Goal: Information Seeking & Learning: Learn about a topic

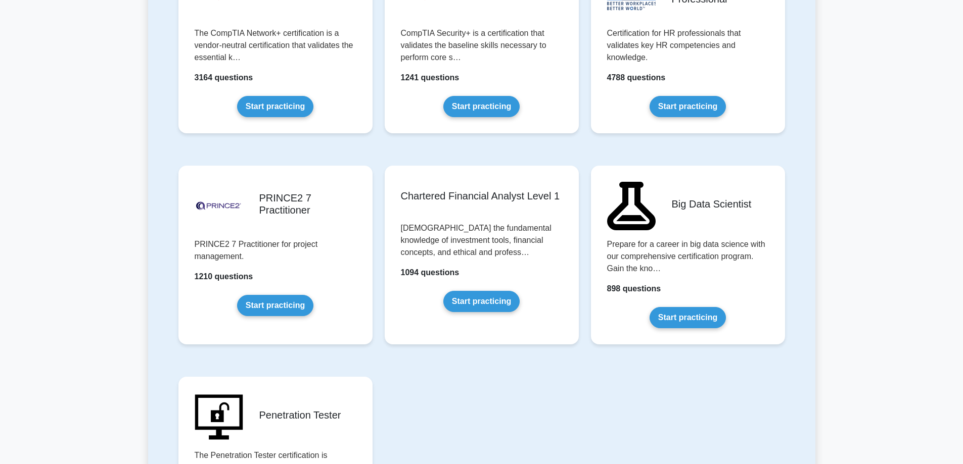
scroll to position [1667, 0]
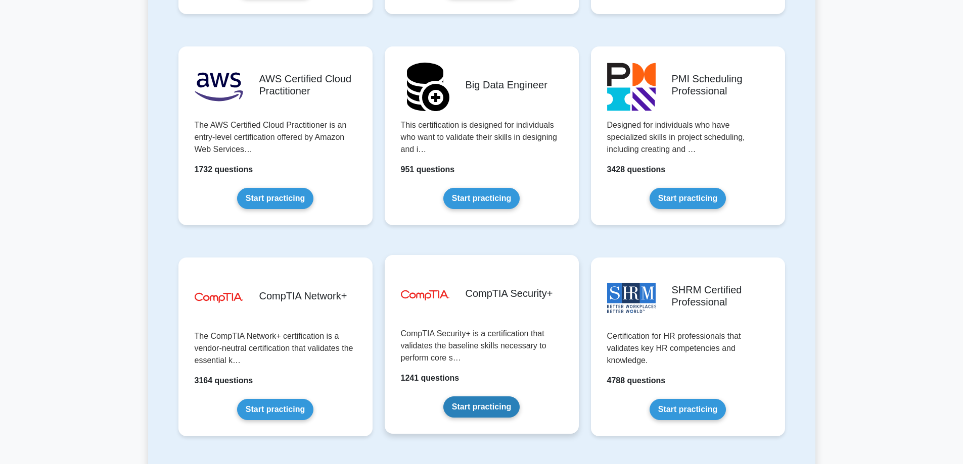
click at [519, 397] on link "Start practicing" at bounding box center [481, 407] width 76 height 21
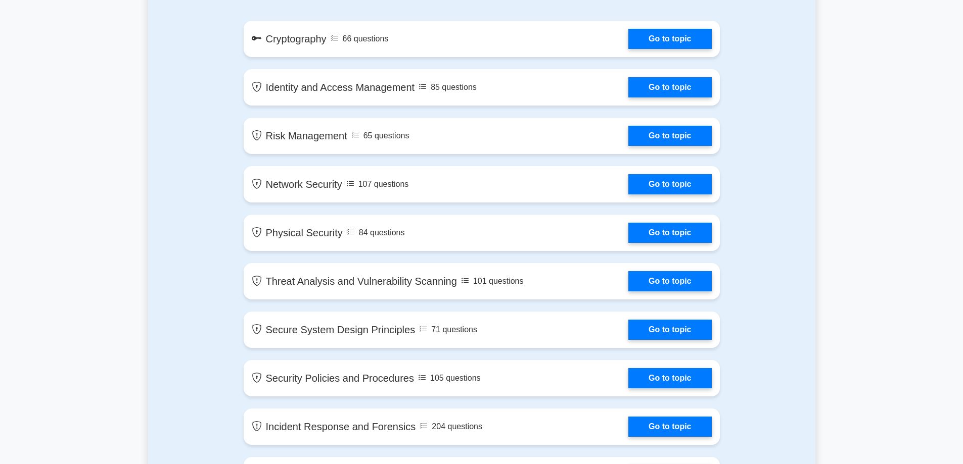
scroll to position [455, 0]
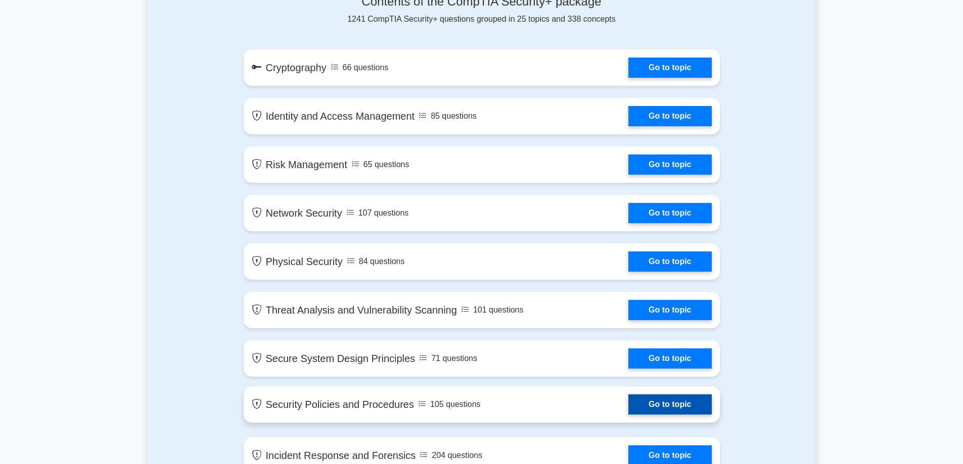
scroll to position [556, 0]
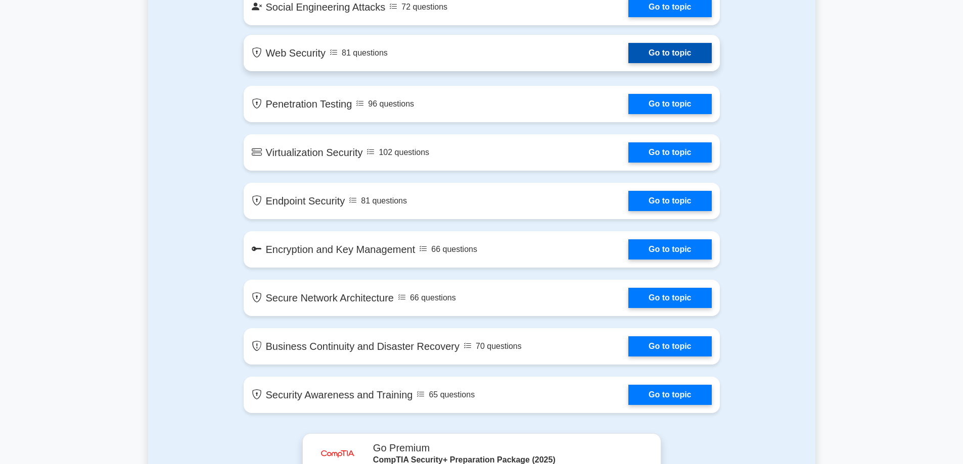
scroll to position [1415, 0]
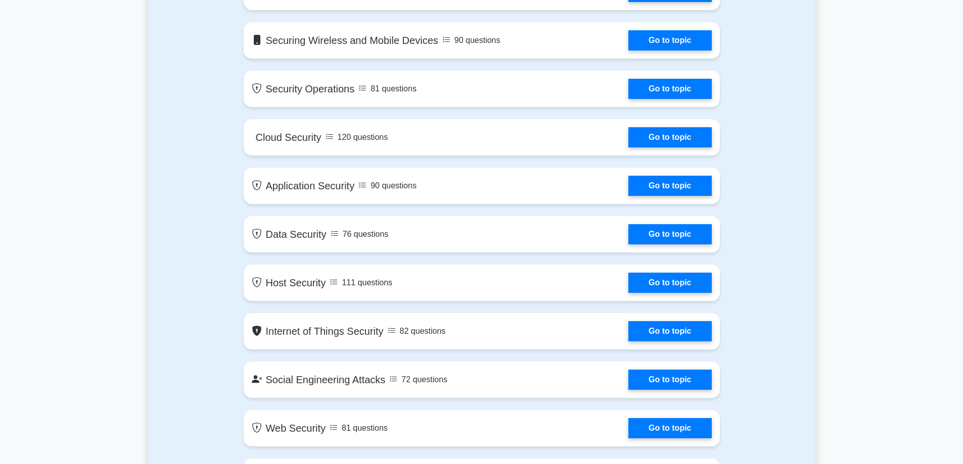
scroll to position [1011, 0]
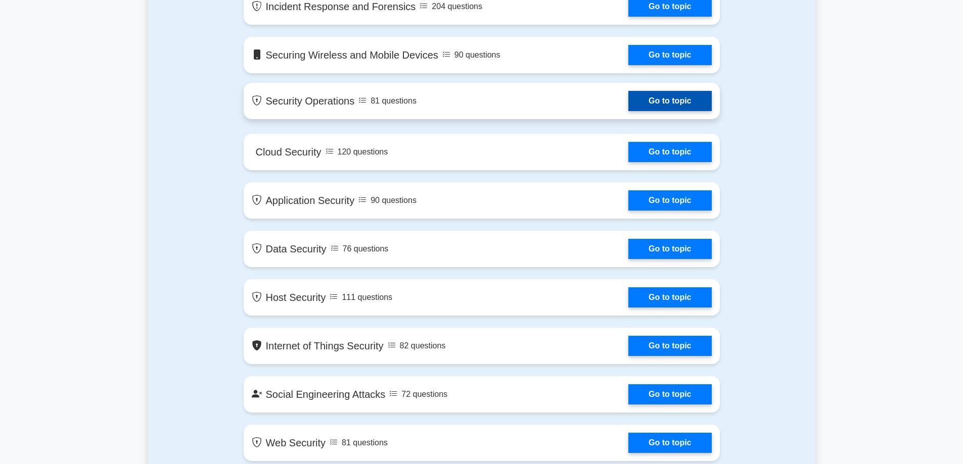
click at [643, 104] on link "Go to topic" at bounding box center [669, 101] width 83 height 20
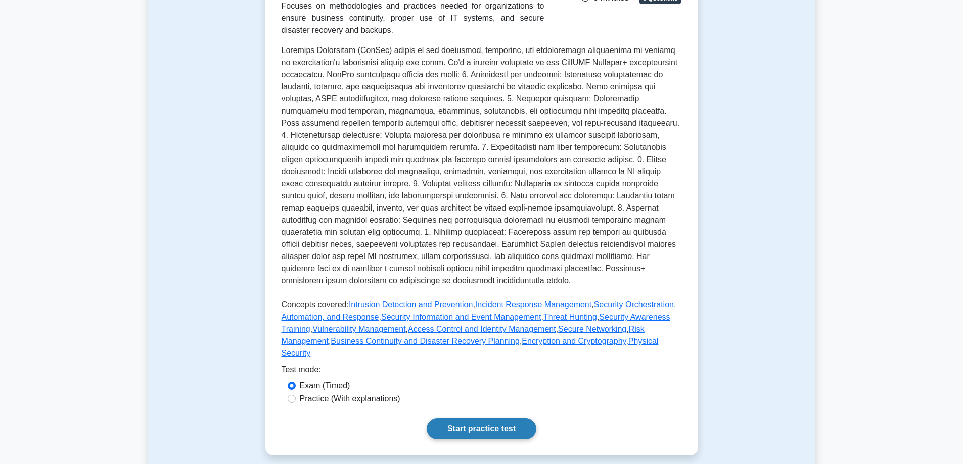
scroll to position [101, 0]
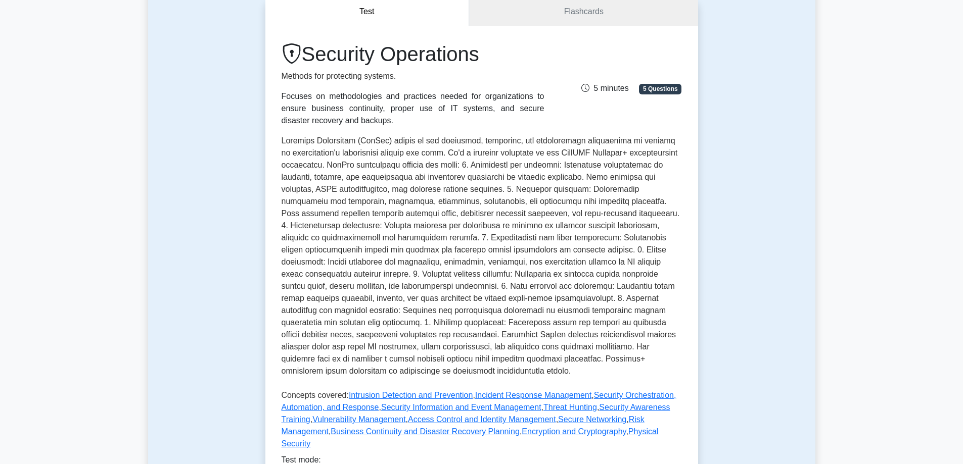
click at [591, 15] on link "Flashcards" at bounding box center [583, 11] width 228 height 29
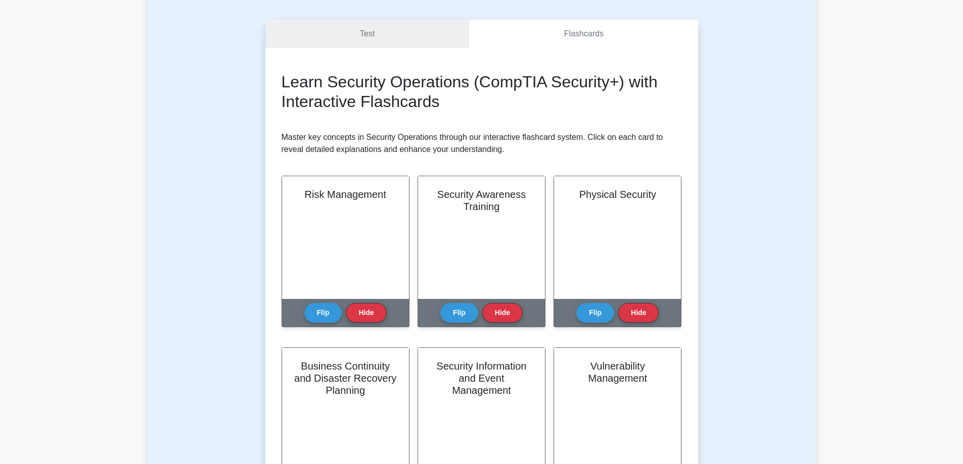
scroll to position [152, 0]
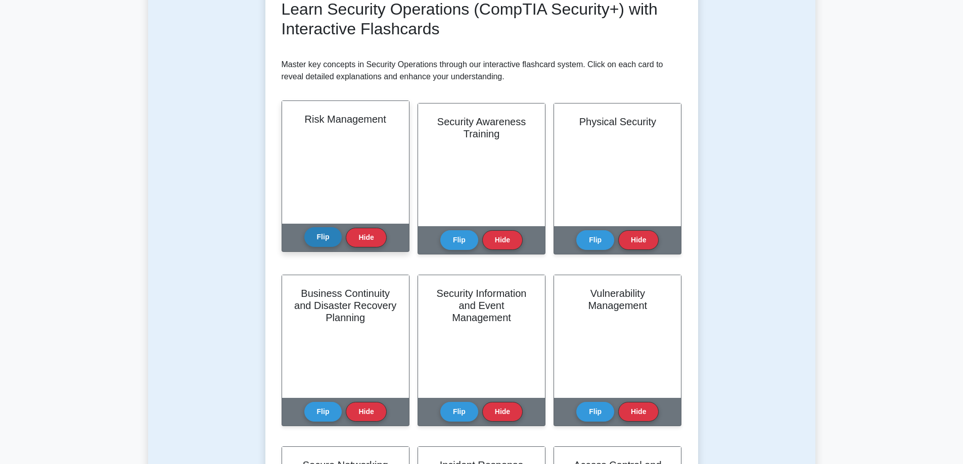
click at [322, 239] on button "Flip" at bounding box center [323, 237] width 38 height 20
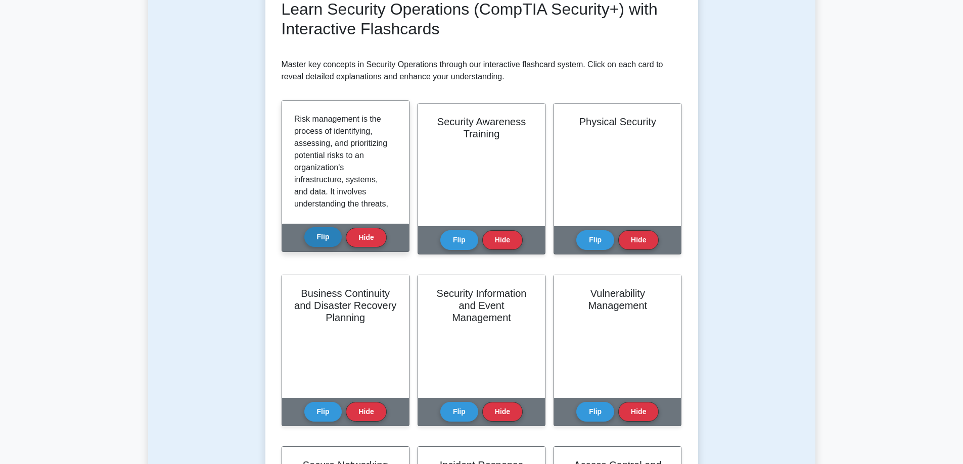
click at [322, 239] on button "Flip" at bounding box center [323, 237] width 38 height 20
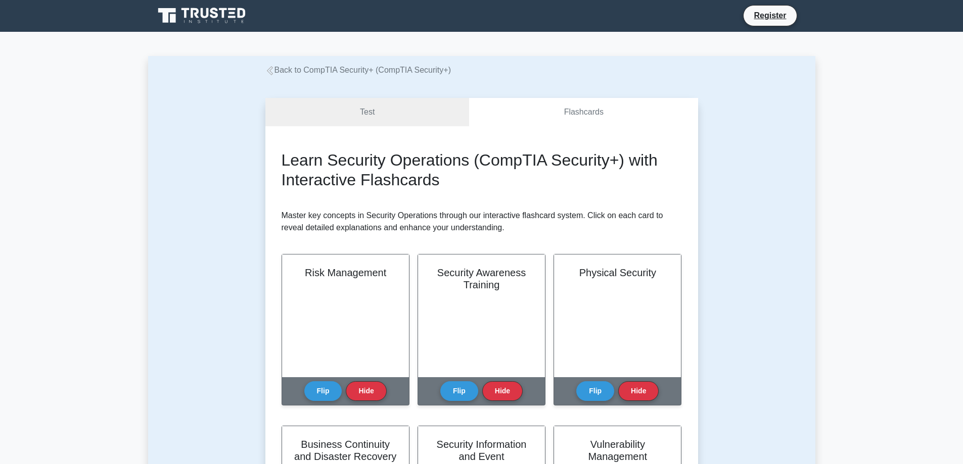
scroll to position [0, 0]
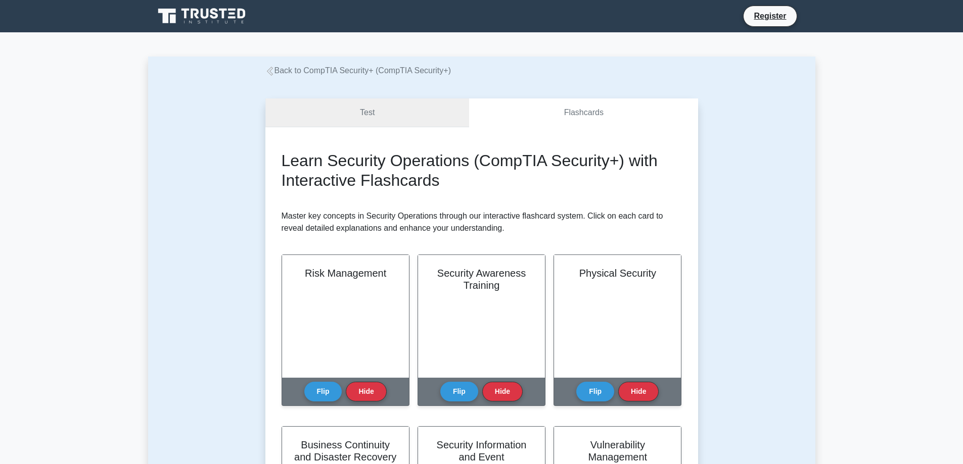
click at [353, 108] on link "Test" at bounding box center [367, 113] width 204 height 29
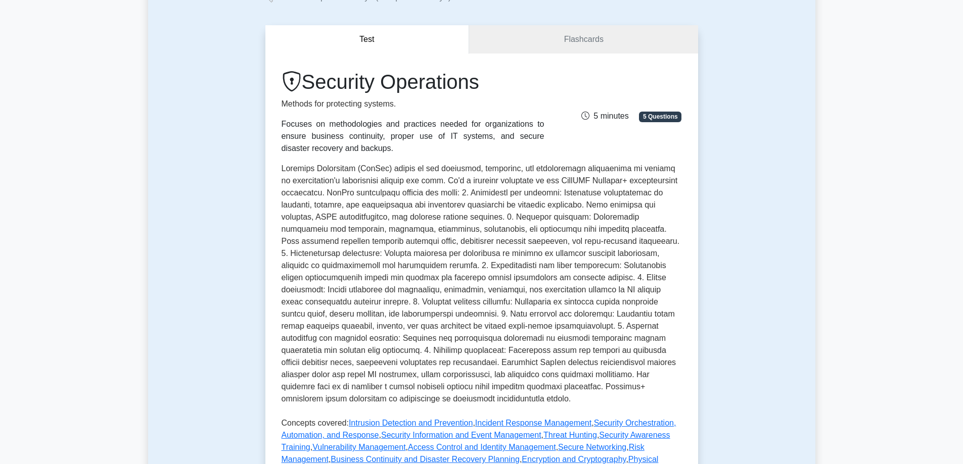
scroll to position [152, 0]
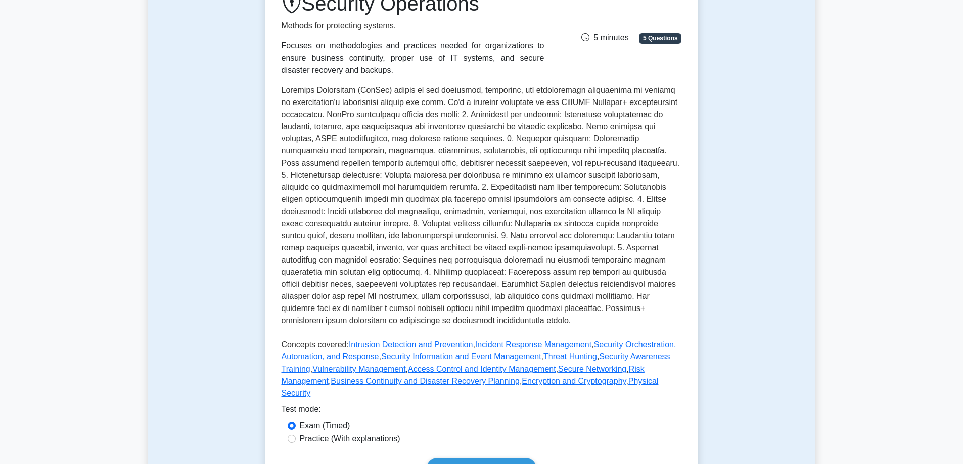
click at [445, 226] on p at bounding box center [481, 207] width 400 height 247
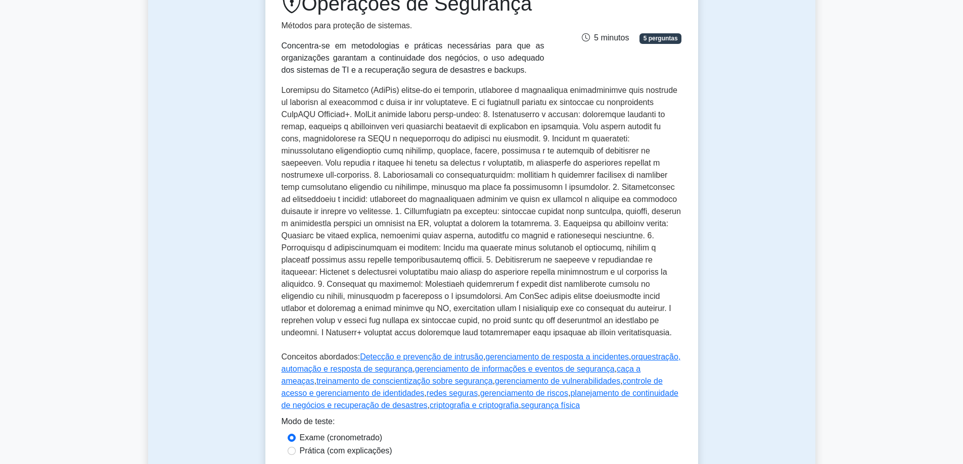
scroll to position [253, 0]
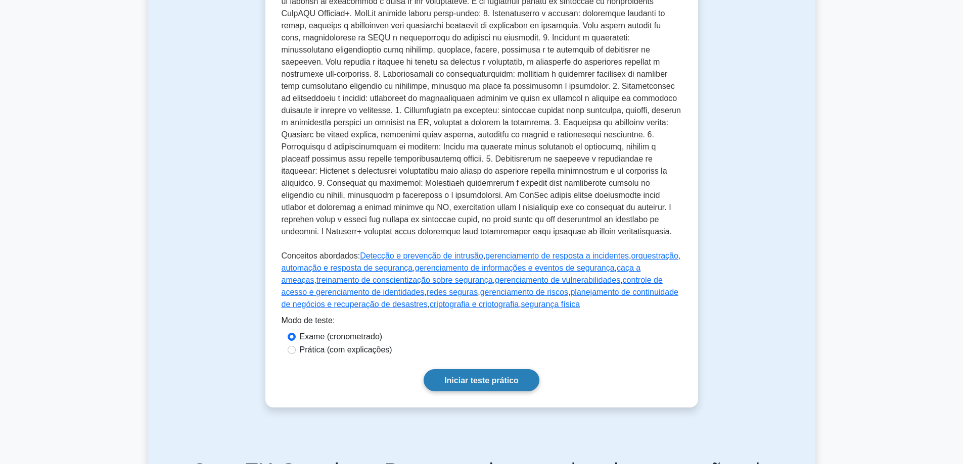
click at [490, 382] on font "Iniciar teste prático" at bounding box center [481, 380] width 74 height 9
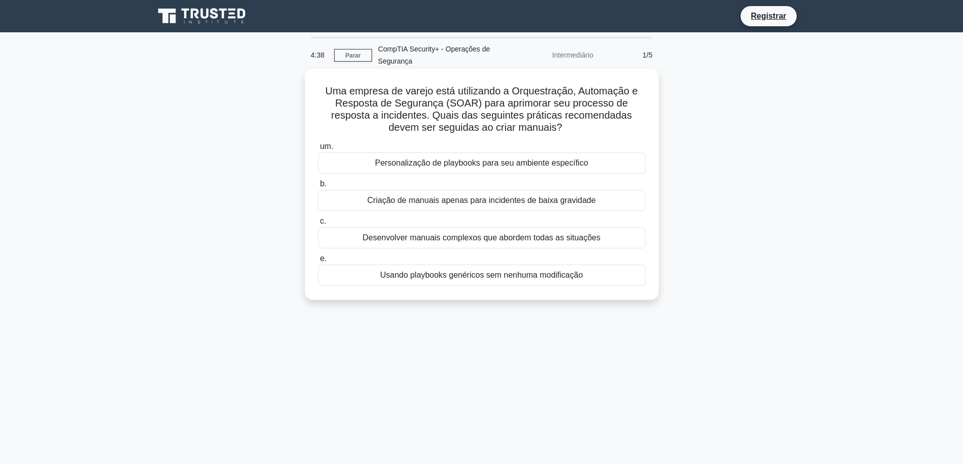
click at [489, 166] on font "Personalização de playbooks para seu ambiente específico" at bounding box center [481, 163] width 213 height 9
click at [318, 150] on input "um. Personalização de playbooks para seu ambiente específico" at bounding box center [318, 146] width 0 height 7
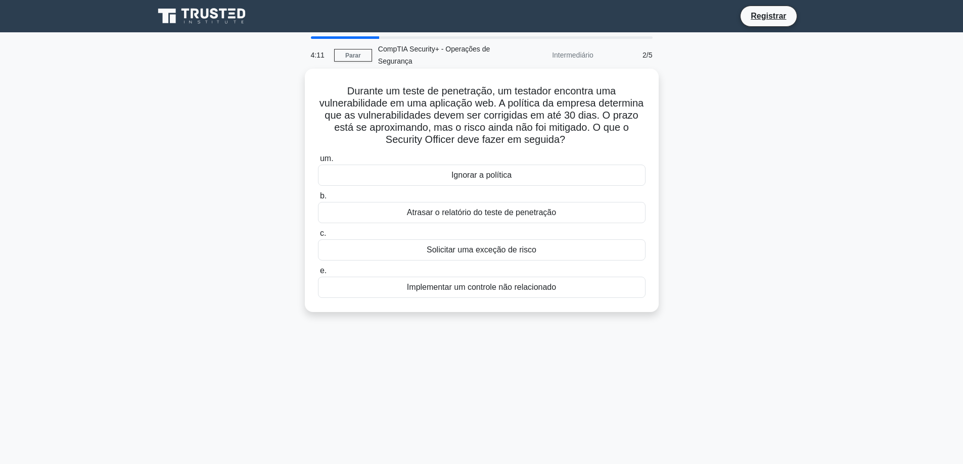
click at [508, 252] on font "Solicitar uma exceção de risco" at bounding box center [481, 250] width 110 height 9
click at [318, 237] on input "c. Solicitar uma exceção de risco" at bounding box center [318, 233] width 0 height 7
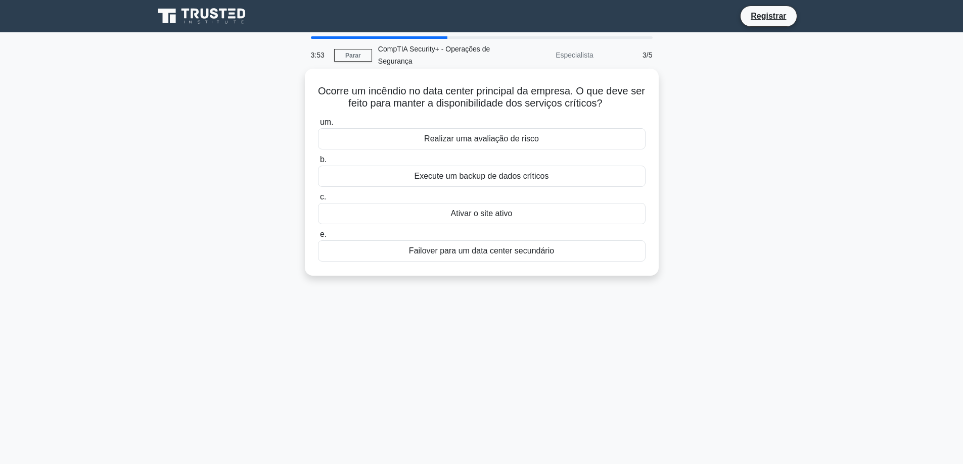
click at [503, 139] on font "Realizar uma avaliação de risco" at bounding box center [481, 138] width 115 height 9
click at [318, 126] on input "um. Realizar uma avaliação de risco" at bounding box center [318, 122] width 0 height 7
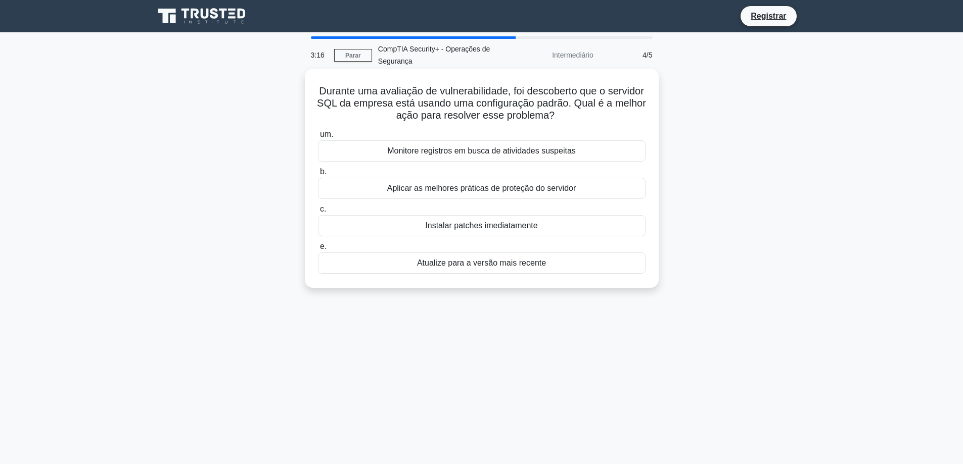
click at [479, 191] on font "Aplicar as melhores práticas de proteção do servidor" at bounding box center [481, 188] width 189 height 9
click at [318, 175] on input "b. Aplicar as melhores práticas de proteção do servidor" at bounding box center [318, 172] width 0 height 7
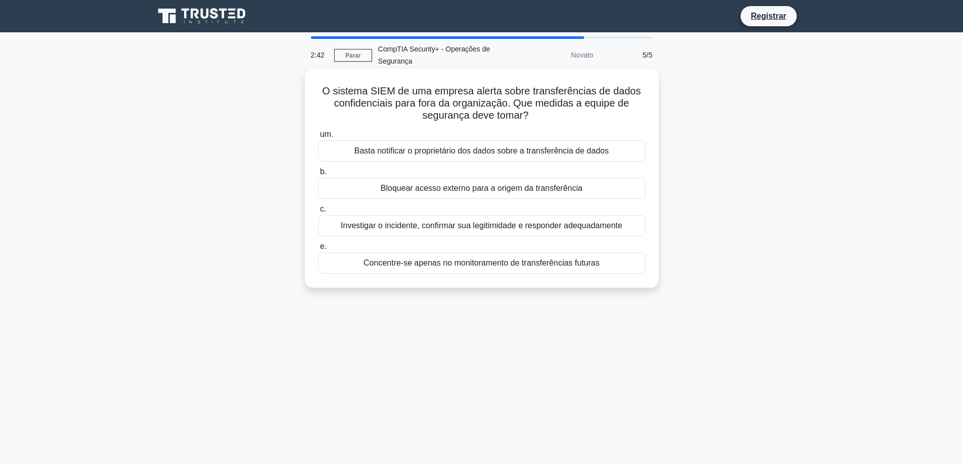
click at [475, 230] on font "Investigar o incidente, confirmar sua legitimidade e responder adequadamente" at bounding box center [481, 225] width 281 height 9
click at [318, 213] on input "c. Investigar o incidente, confirmar sua legitimidade e responder adequadamente" at bounding box center [318, 209] width 0 height 7
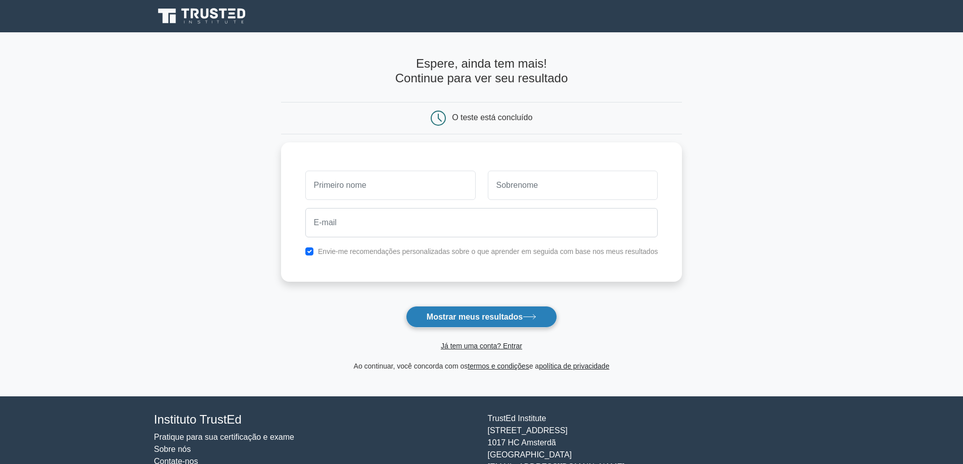
click at [484, 320] on font "Mostrar meus resultados" at bounding box center [474, 317] width 96 height 9
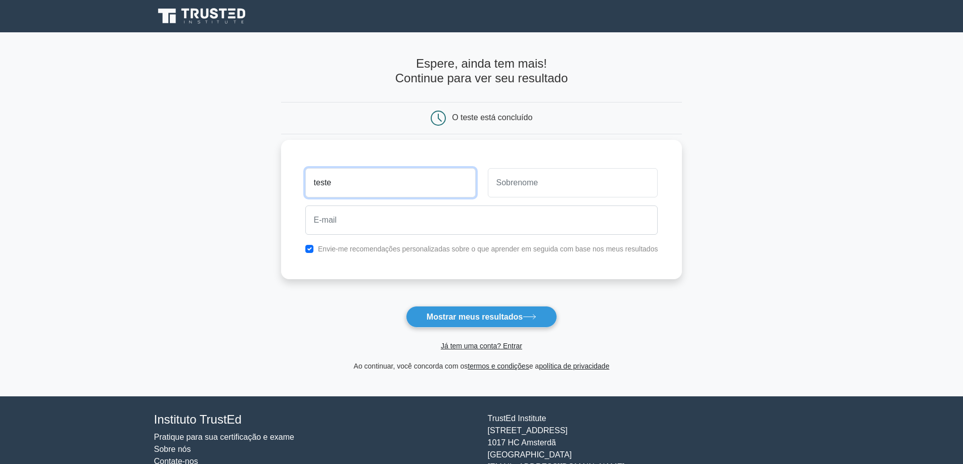
type input "teste"
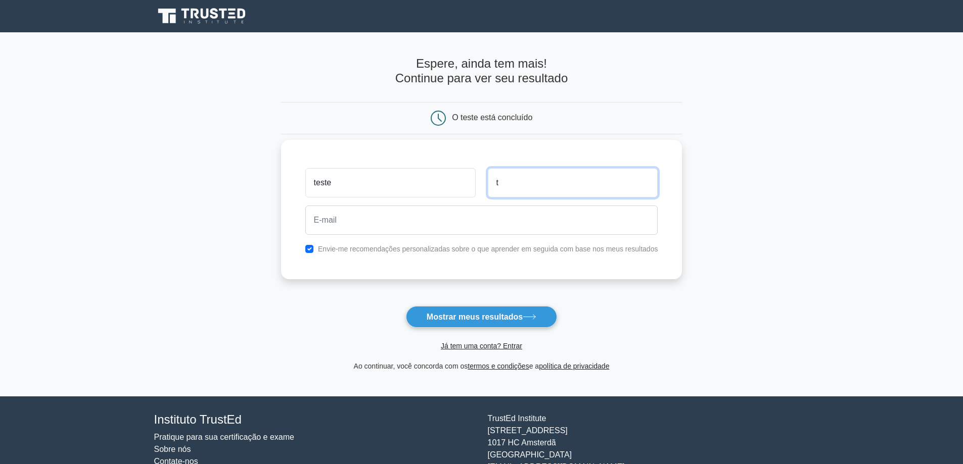
click at [551, 184] on input "t" at bounding box center [573, 182] width 170 height 29
type input "teste"
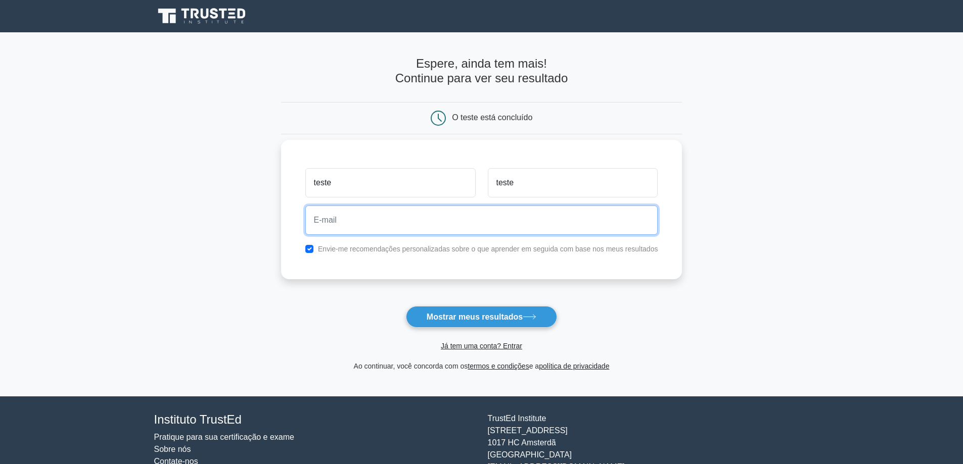
click at [424, 215] on input "email" at bounding box center [481, 220] width 353 height 29
paste input "picef90945@dawhe.com"
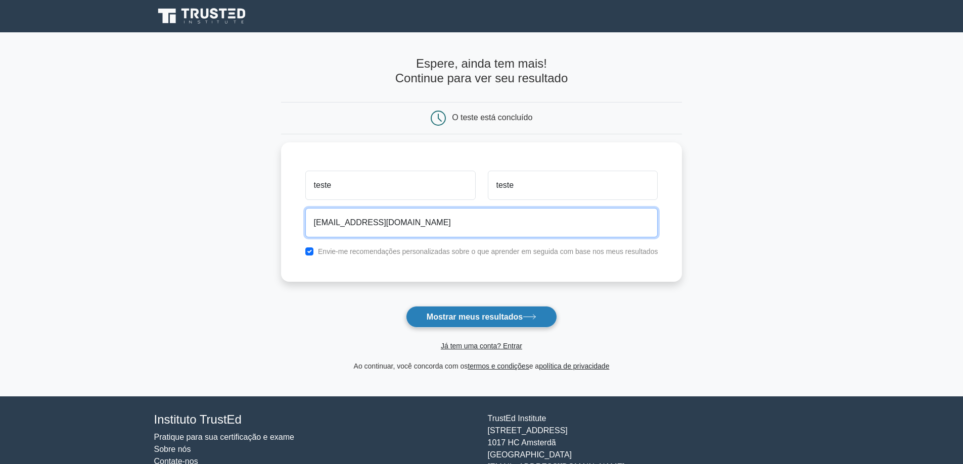
type input "picef90945@dawhe.com"
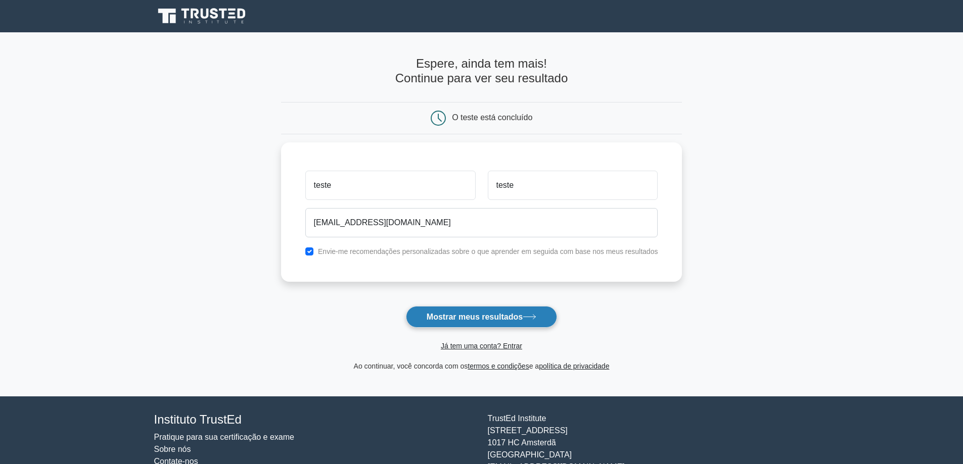
click at [512, 321] on font "Mostrar meus resultados" at bounding box center [474, 317] width 96 height 9
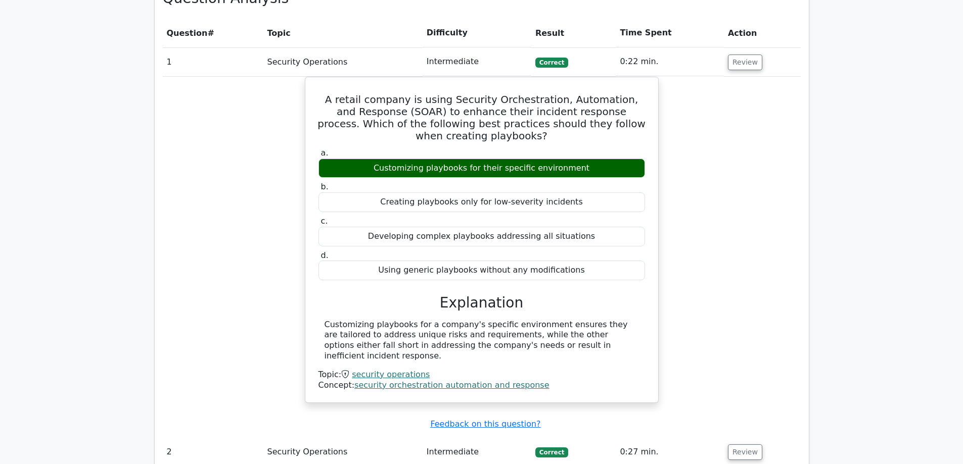
scroll to position [808, 0]
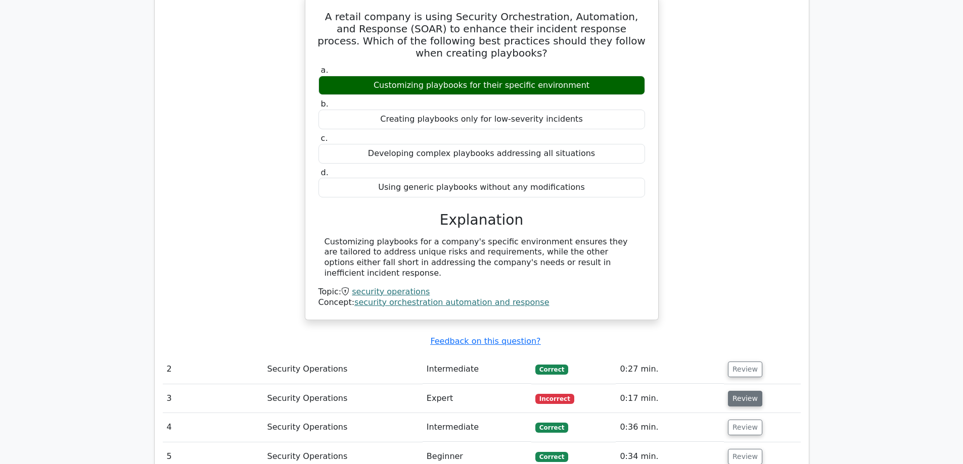
click at [747, 391] on button "Review" at bounding box center [745, 399] width 34 height 16
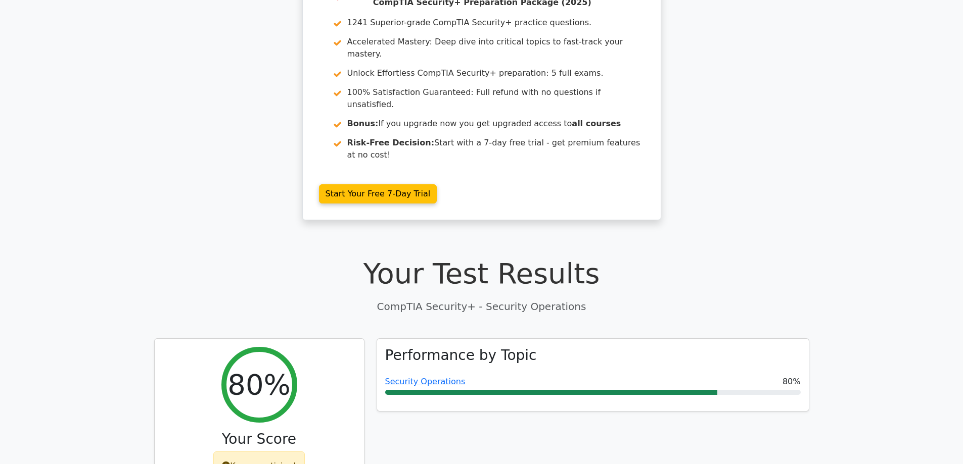
scroll to position [0, 0]
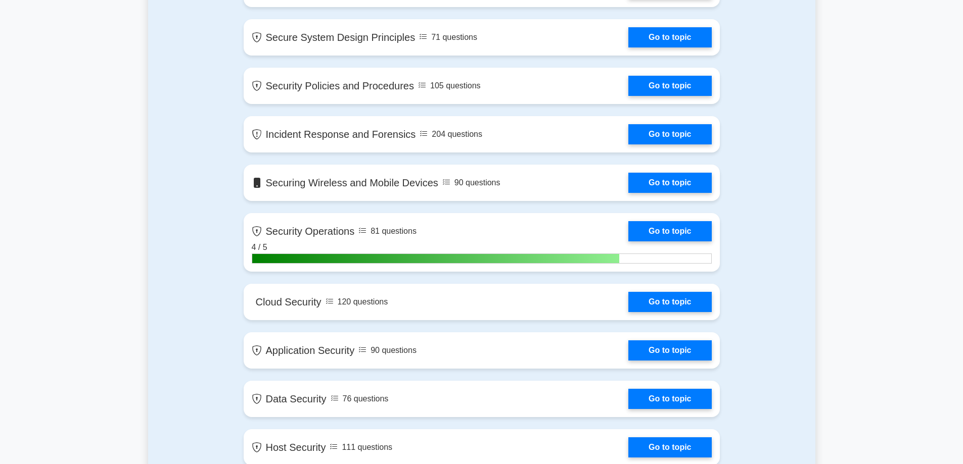
scroll to position [1011, 0]
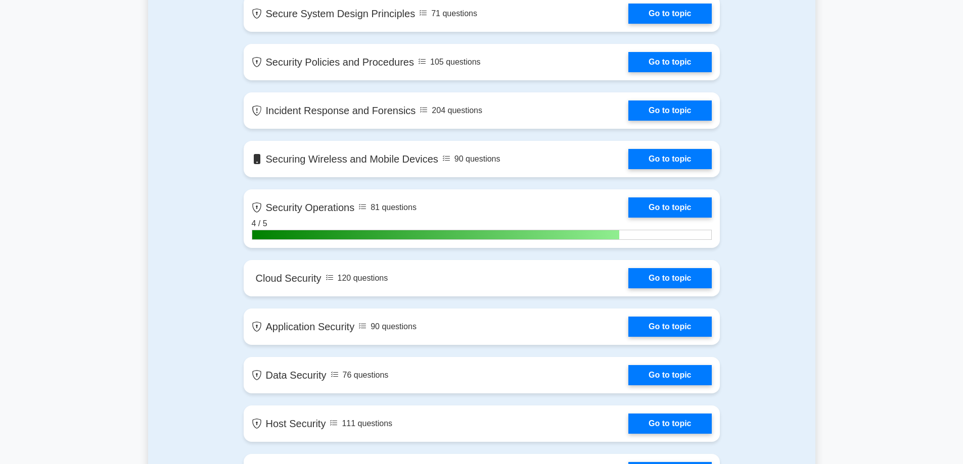
click at [768, 223] on div "Contents of the CompTIA Security+ package 1241 CompTIA Security+ questions grou…" at bounding box center [481, 294] width 667 height 1306
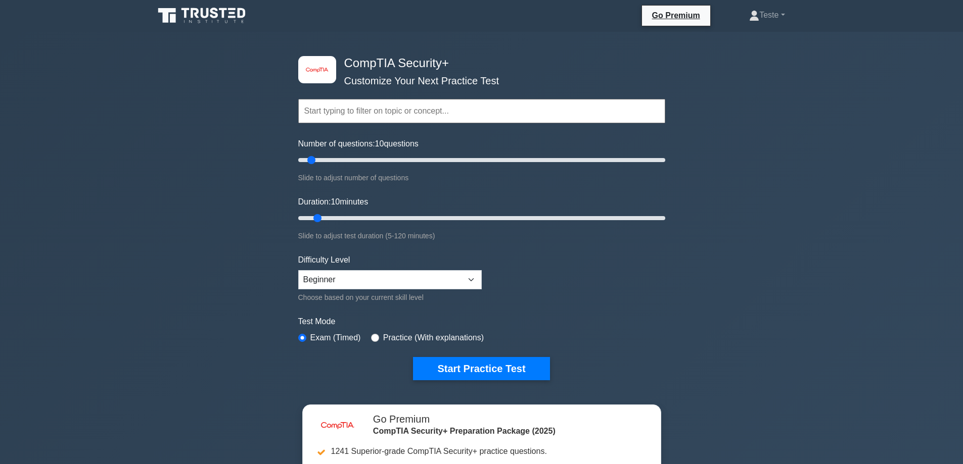
scroll to position [0, 0]
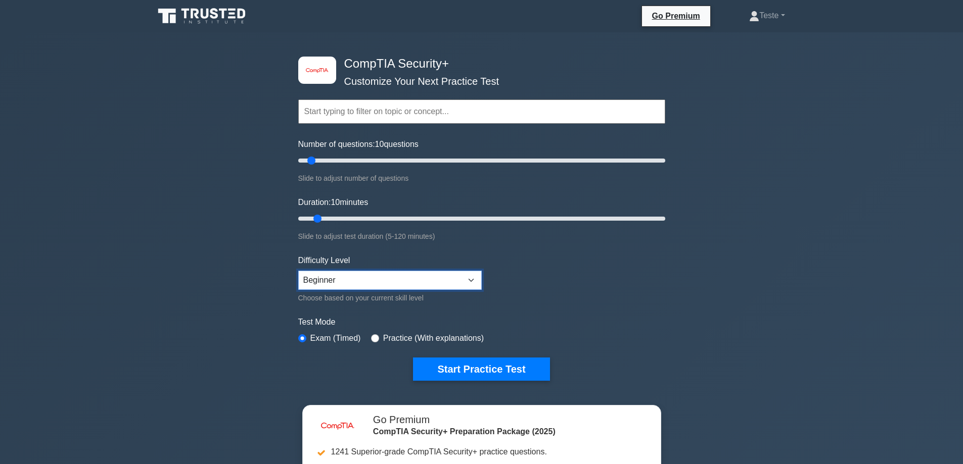
click at [462, 284] on select "Beginner Intermediate Expert" at bounding box center [389, 280] width 183 height 19
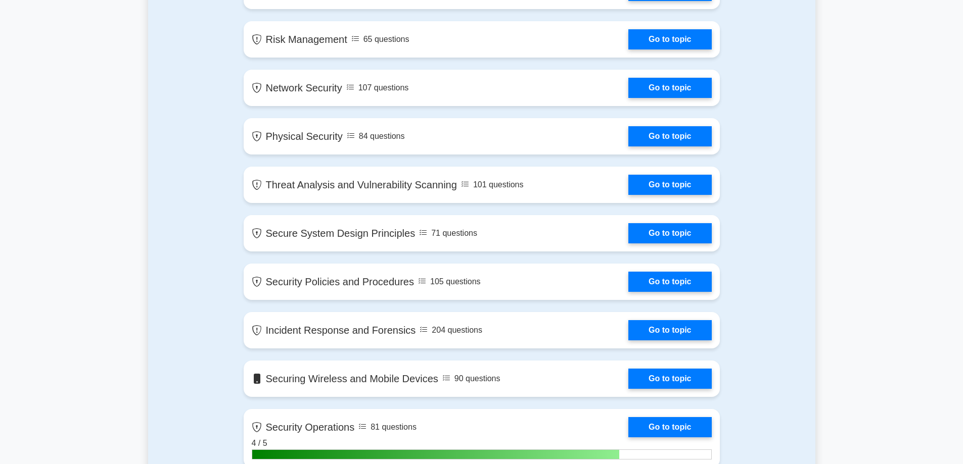
scroll to position [909, 0]
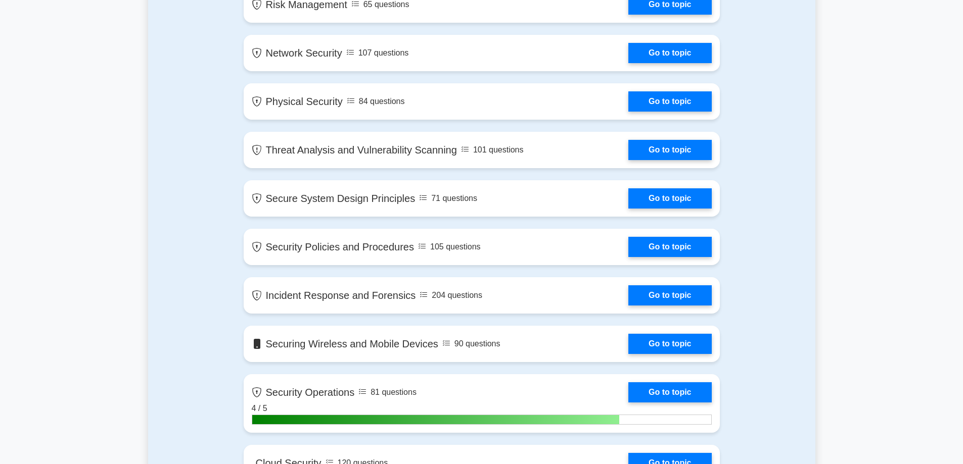
scroll to position [707, 0]
